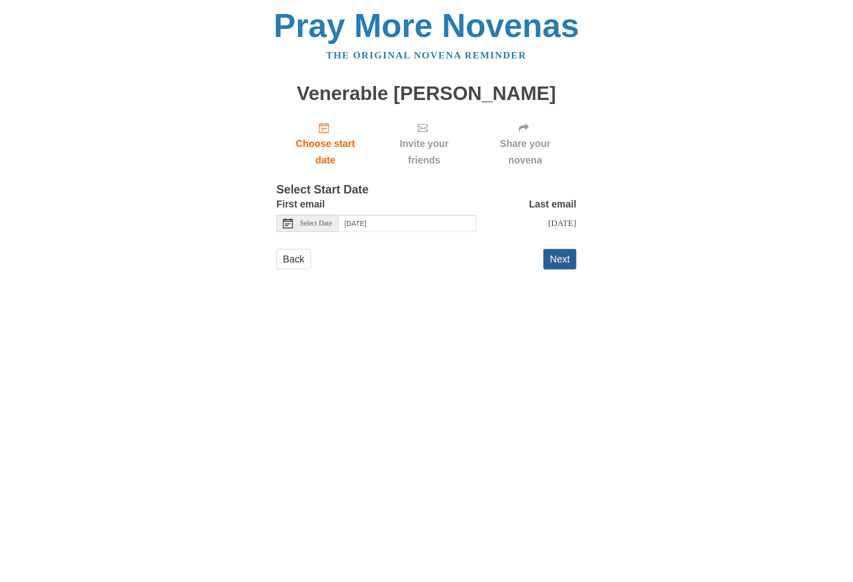
click at [561, 258] on button "Next" at bounding box center [560, 259] width 33 height 21
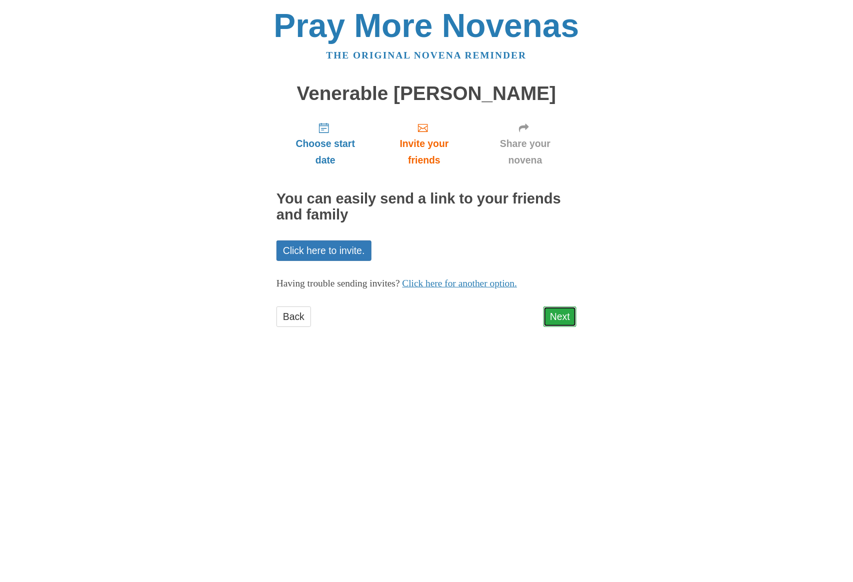
click at [555, 314] on link "Next" at bounding box center [560, 317] width 33 height 21
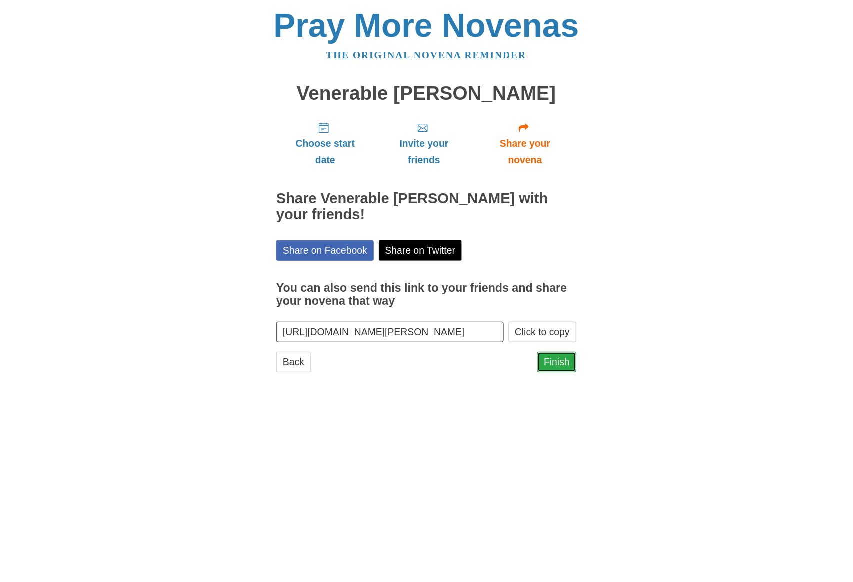
click at [555, 362] on link "Finish" at bounding box center [557, 362] width 39 height 21
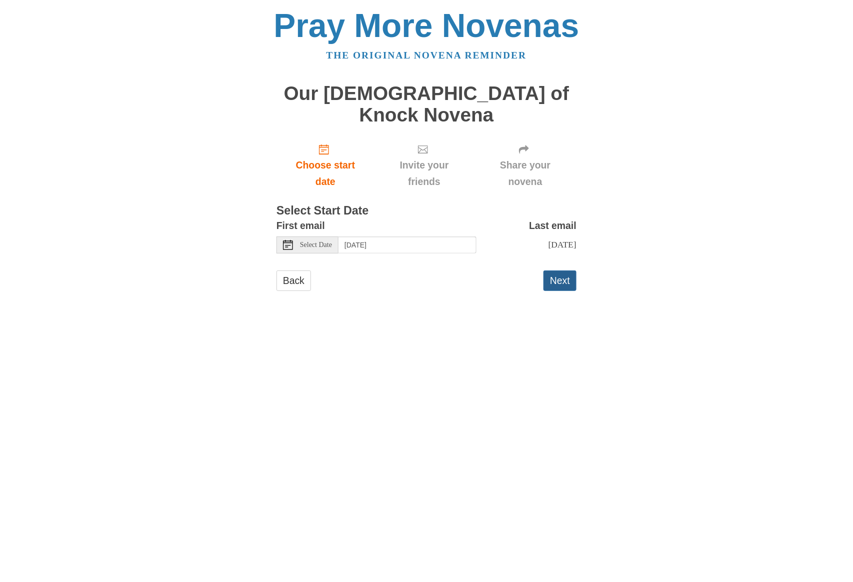
drag, startPoint x: 564, startPoint y: 259, endPoint x: 680, endPoint y: 258, distance: 116.0
click at [564, 271] on button "Next" at bounding box center [560, 281] width 33 height 21
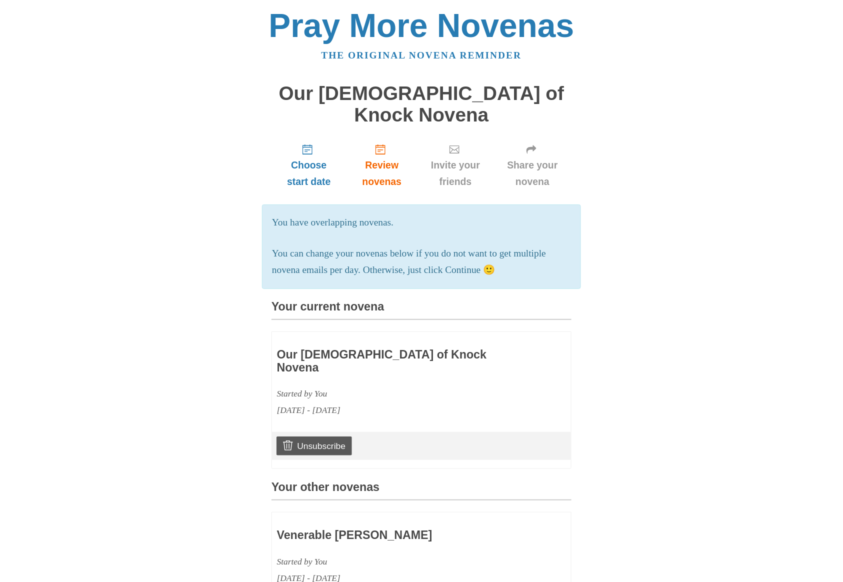
drag, startPoint x: 396, startPoint y: 452, endPoint x: 345, endPoint y: 467, distance: 53.7
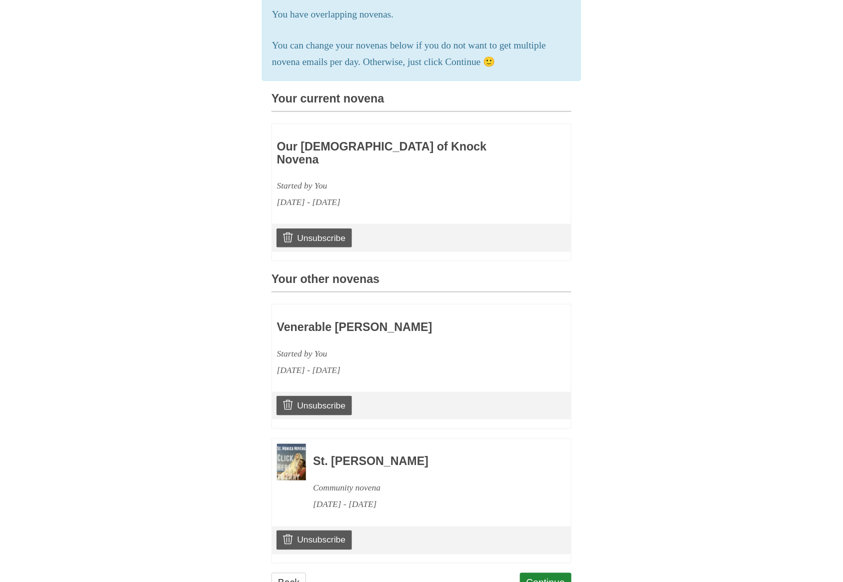
scroll to position [217, 0]
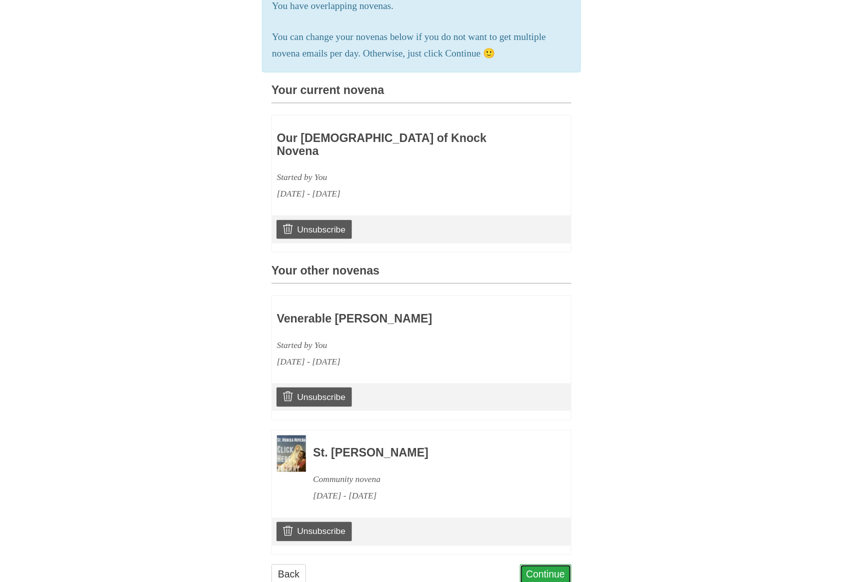
click at [546, 565] on link "Continue" at bounding box center [546, 575] width 52 height 21
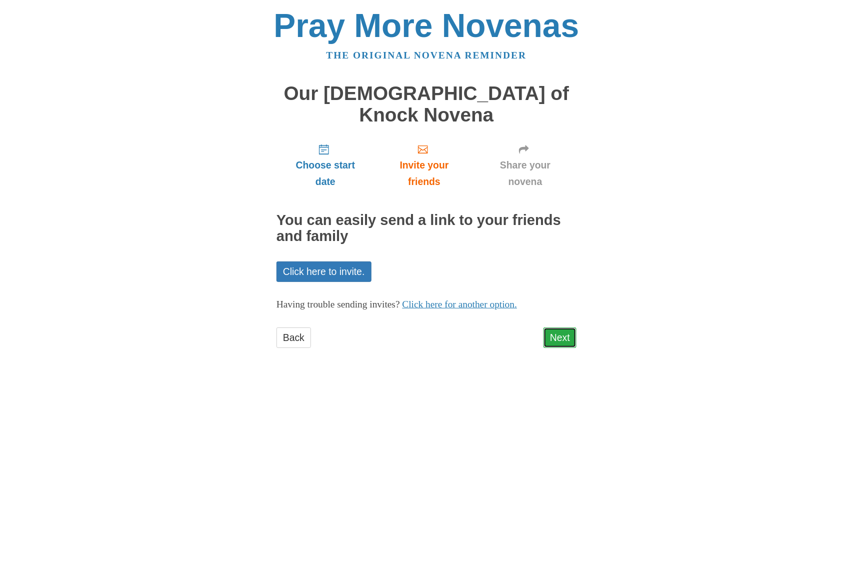
click at [557, 328] on link "Next" at bounding box center [560, 338] width 33 height 21
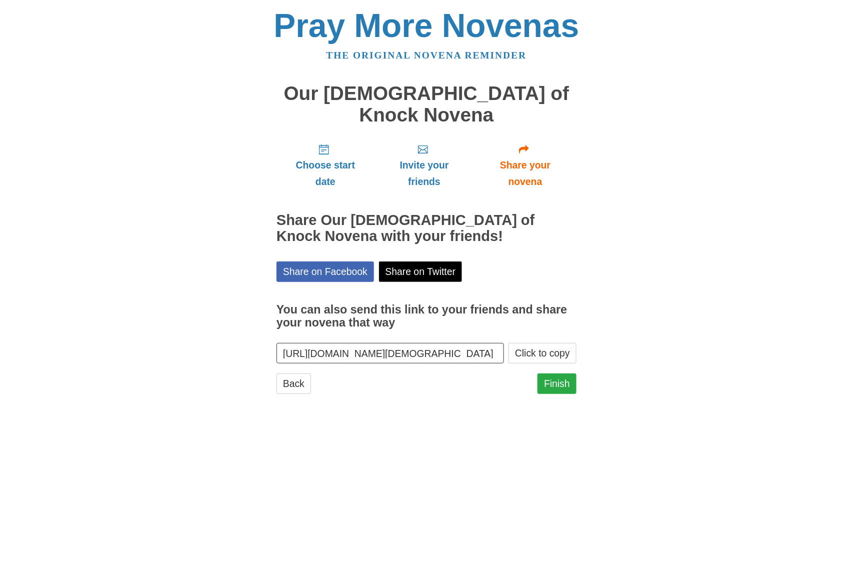
drag, startPoint x: 559, startPoint y: 377, endPoint x: 559, endPoint y: 368, distance: 9.0
click at [559, 375] on div "Finish" at bounding box center [557, 389] width 39 height 30
click at [559, 374] on link "Finish" at bounding box center [557, 384] width 39 height 21
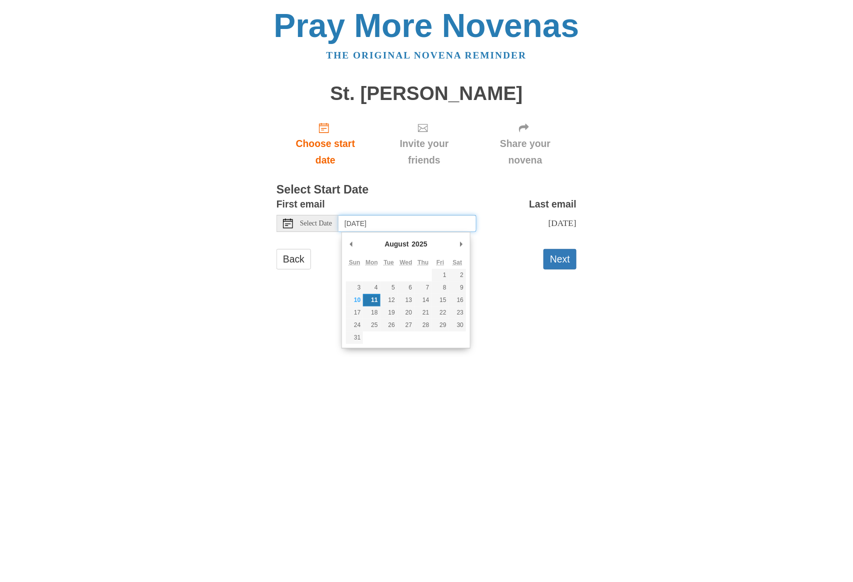
click at [403, 224] on input "Monday, August 11th" at bounding box center [408, 223] width 138 height 17
type input "Monday, August 18th"
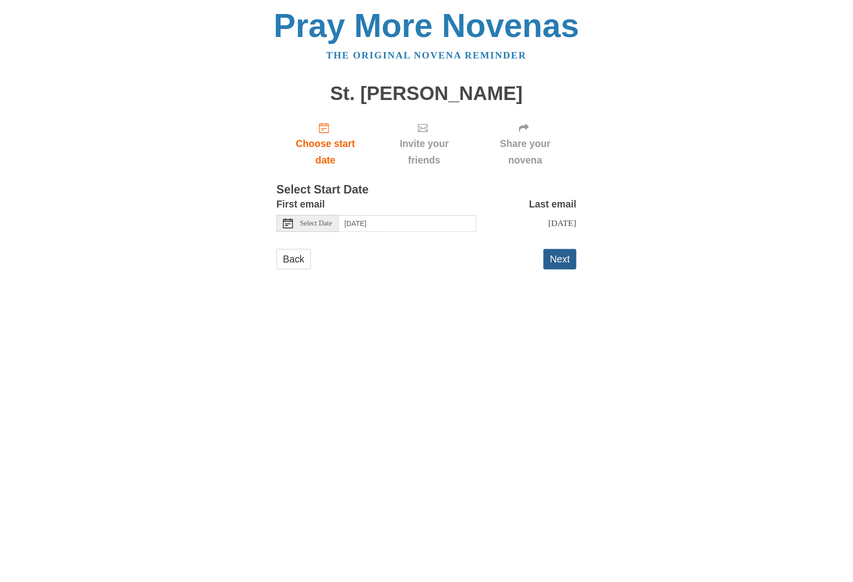
click at [561, 253] on button "Next" at bounding box center [560, 259] width 33 height 21
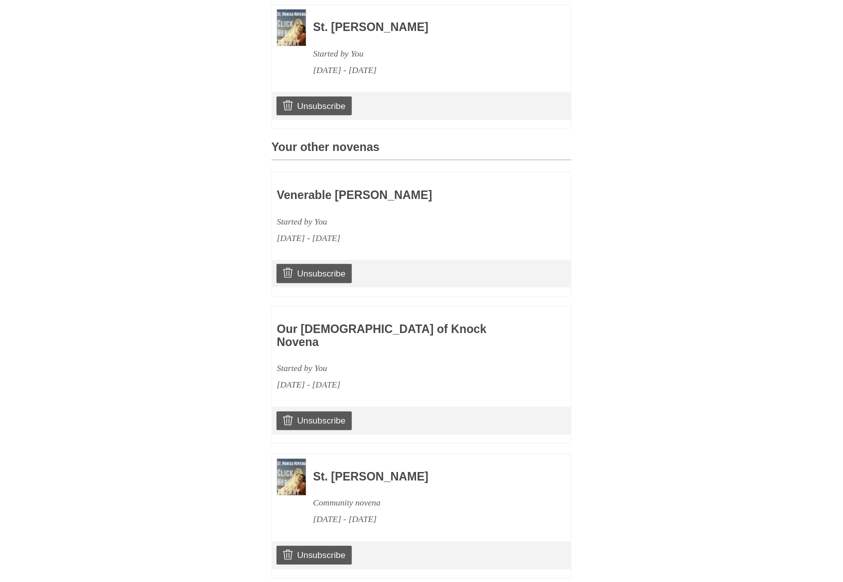
scroll to position [352, 0]
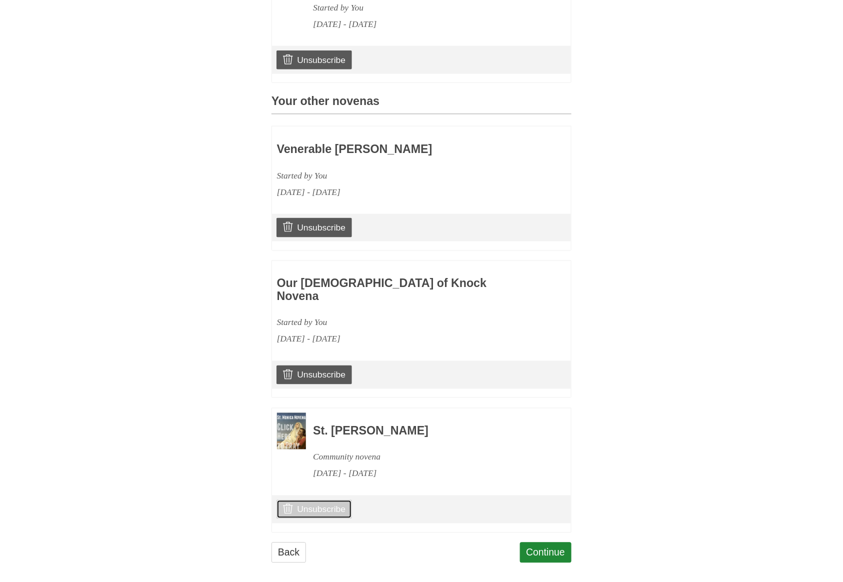
click at [320, 504] on link "Unsubscribe" at bounding box center [315, 509] width 76 height 19
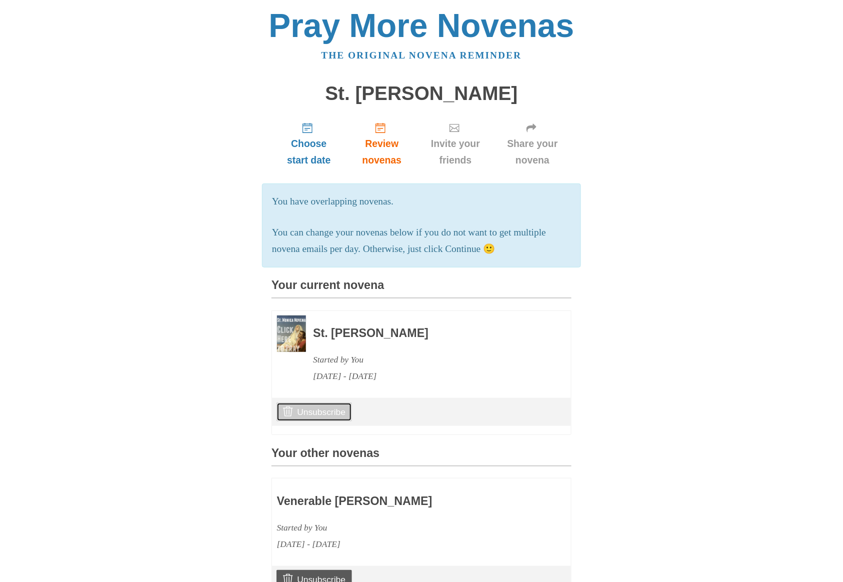
click at [335, 410] on link "Unsubscribe" at bounding box center [315, 412] width 76 height 19
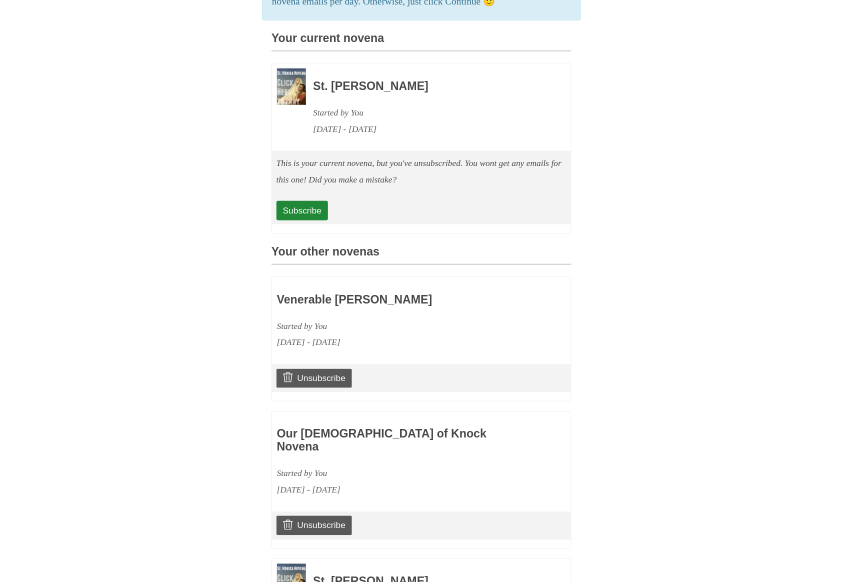
scroll to position [445, 0]
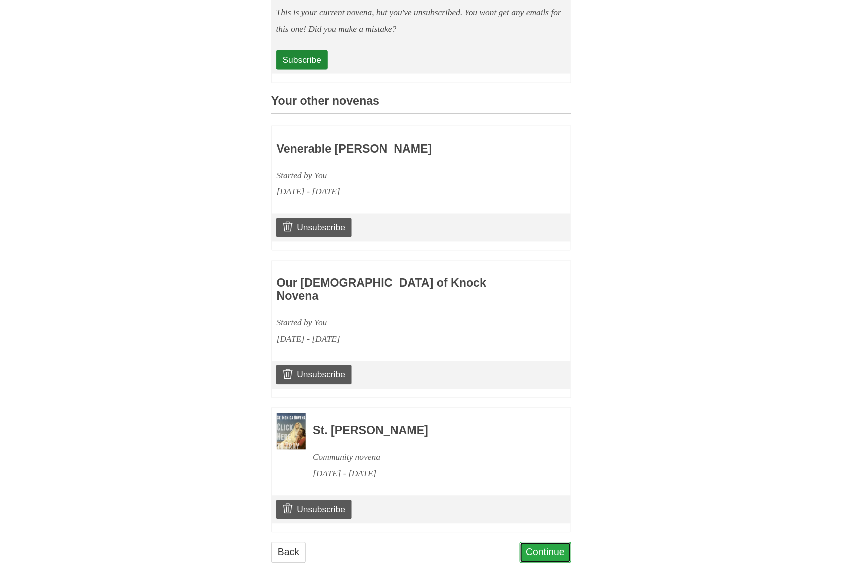
drag, startPoint x: 567, startPoint y: 539, endPoint x: 539, endPoint y: 539, distance: 28.0
click at [539, 543] on link "Continue" at bounding box center [546, 553] width 52 height 21
click at [541, 543] on link "Continue" at bounding box center [546, 553] width 52 height 21
click at [556, 547] on link "Continue" at bounding box center [546, 553] width 52 height 21
click at [556, 543] on link "Continue" at bounding box center [546, 553] width 52 height 21
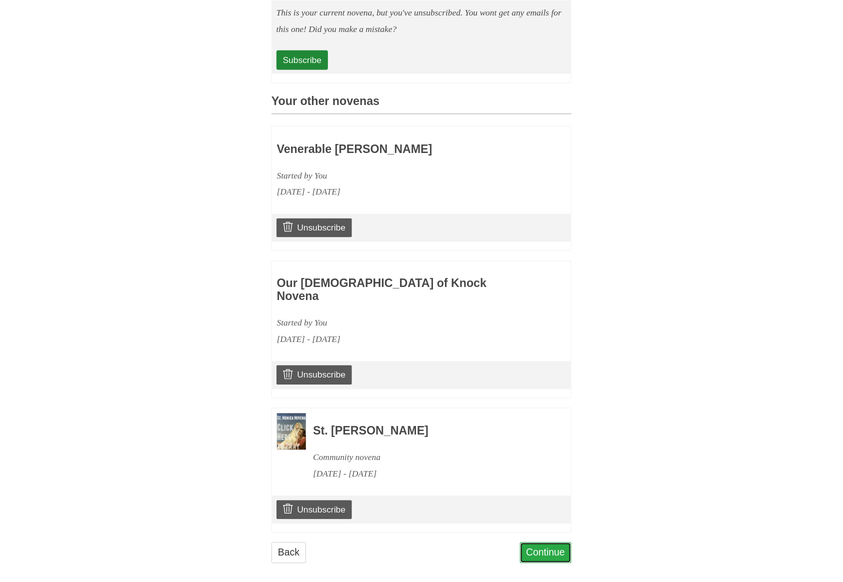
click at [556, 543] on link "Continue" at bounding box center [546, 553] width 52 height 21
